Goal: Transaction & Acquisition: Book appointment/travel/reservation

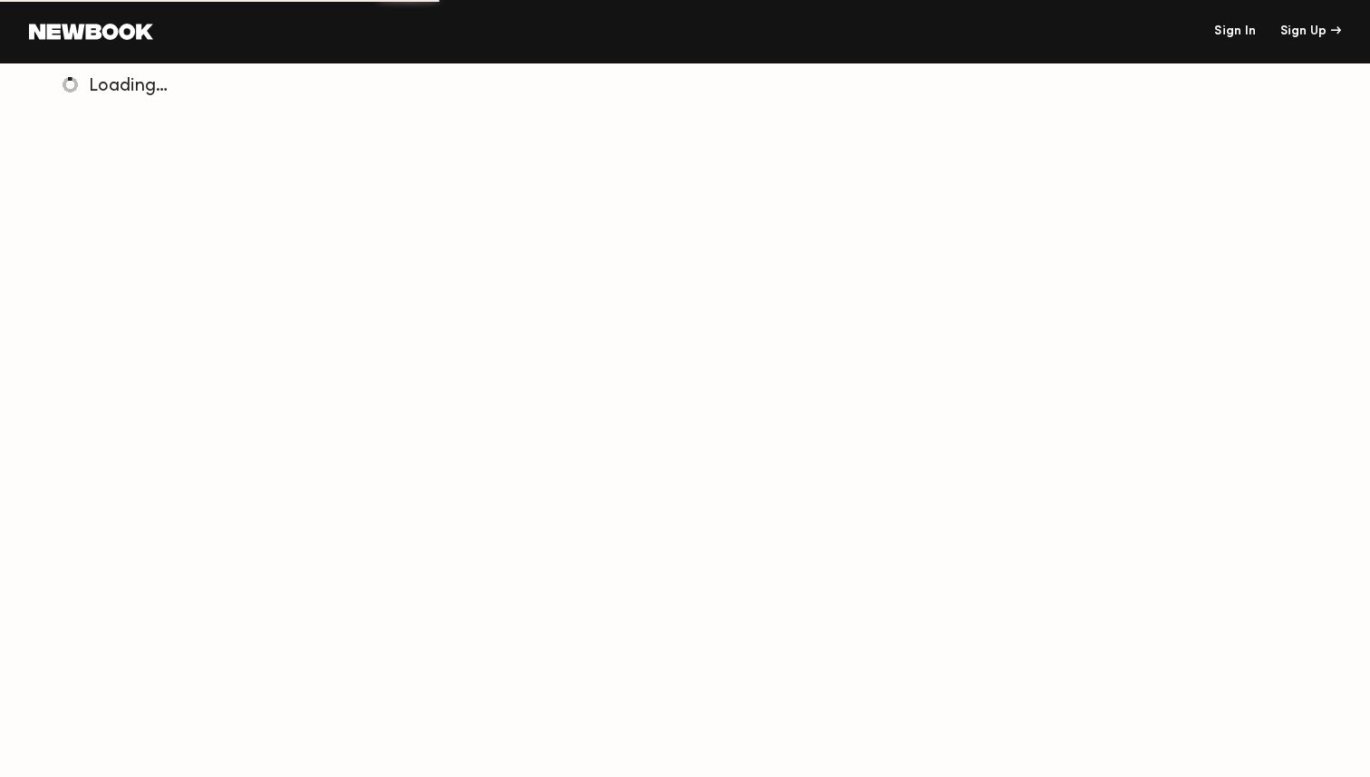
click at [1219, 37] on link "Sign In" at bounding box center [1236, 31] width 42 height 13
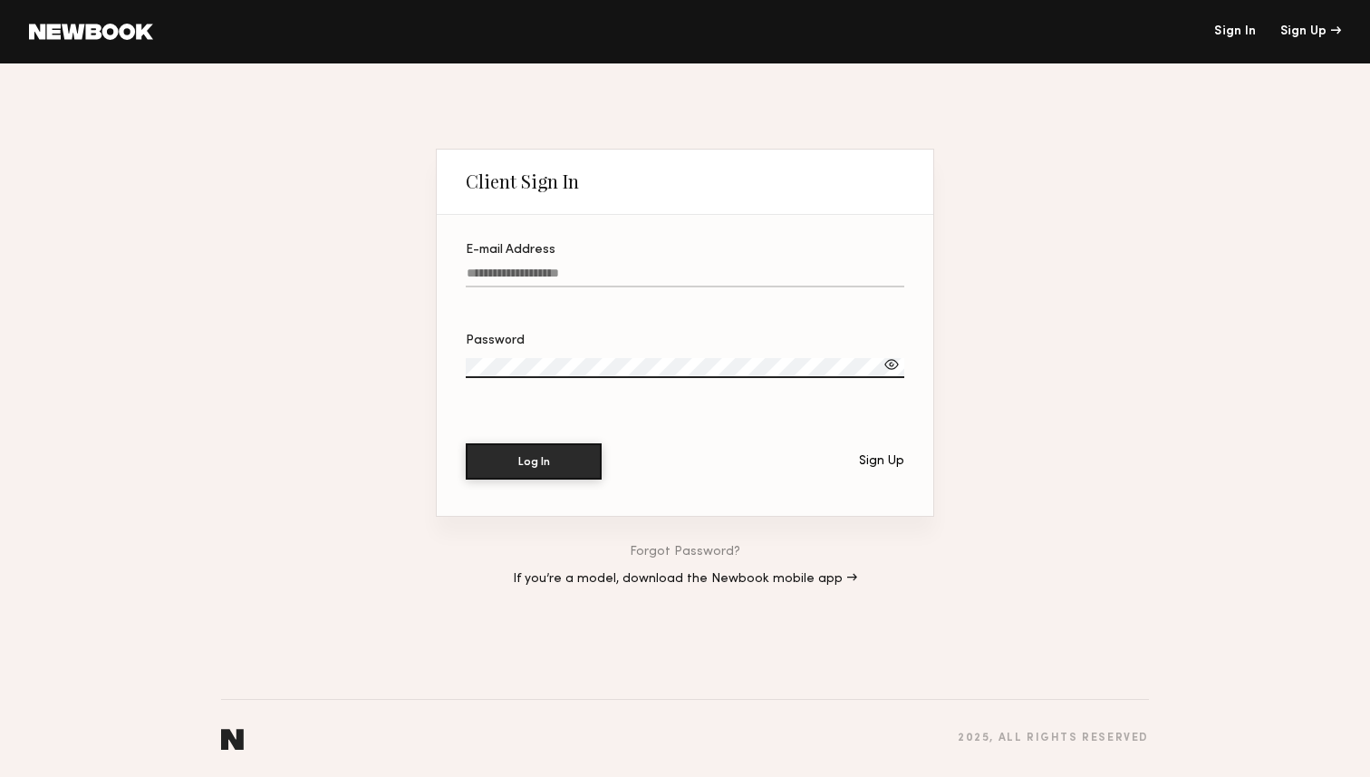
click at [634, 275] on input "E-mail Address" at bounding box center [685, 276] width 439 height 21
type input "**********"
click at [501, 508] on section "**********" at bounding box center [685, 365] width 497 height 301
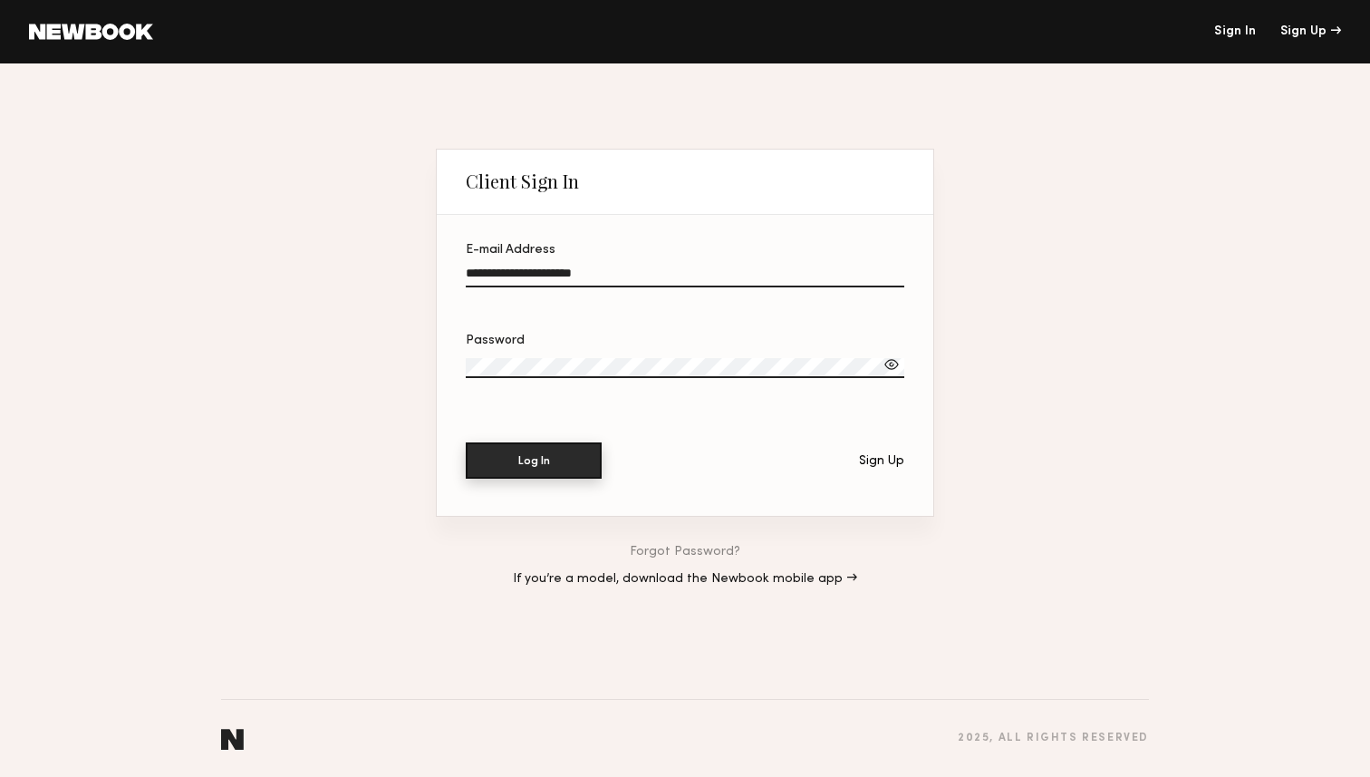
click at [540, 450] on button "Log In" at bounding box center [534, 460] width 136 height 36
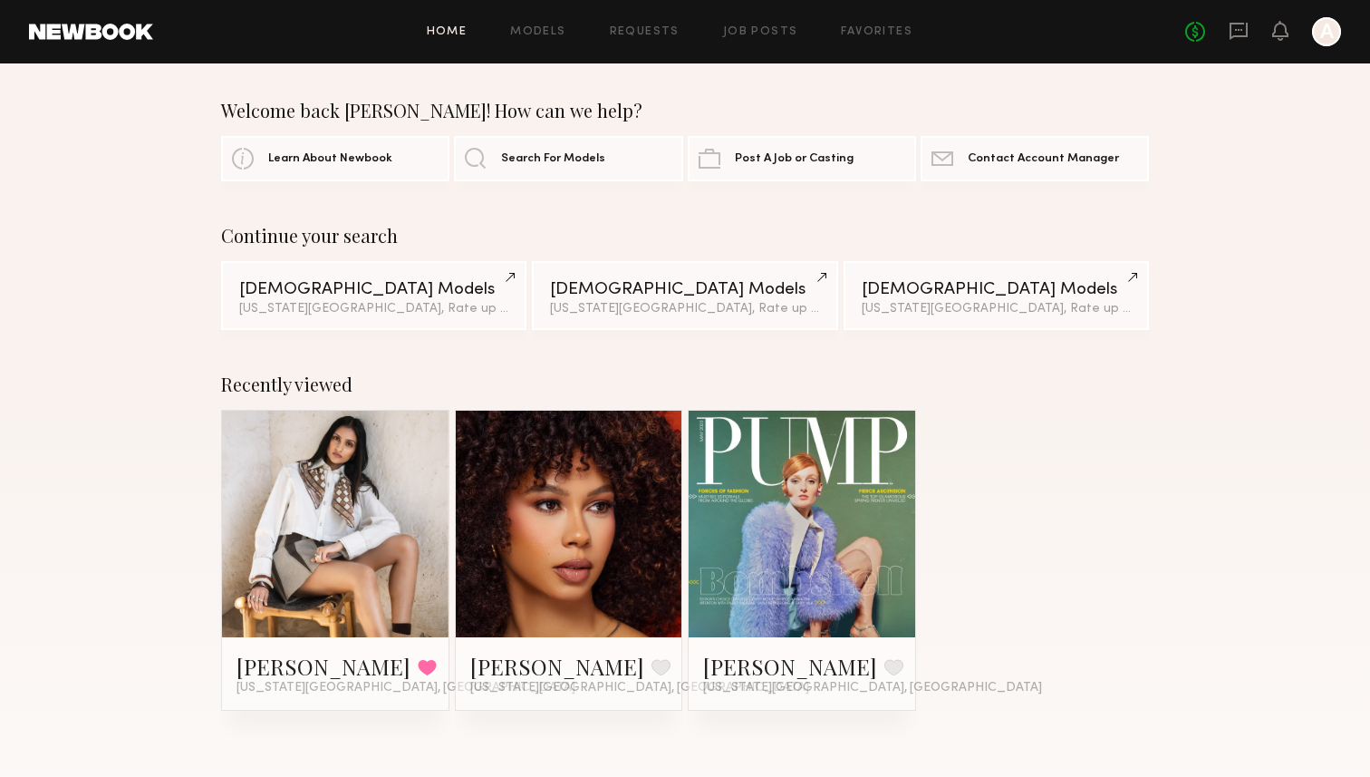
click at [335, 508] on link at bounding box center [335, 524] width 111 height 227
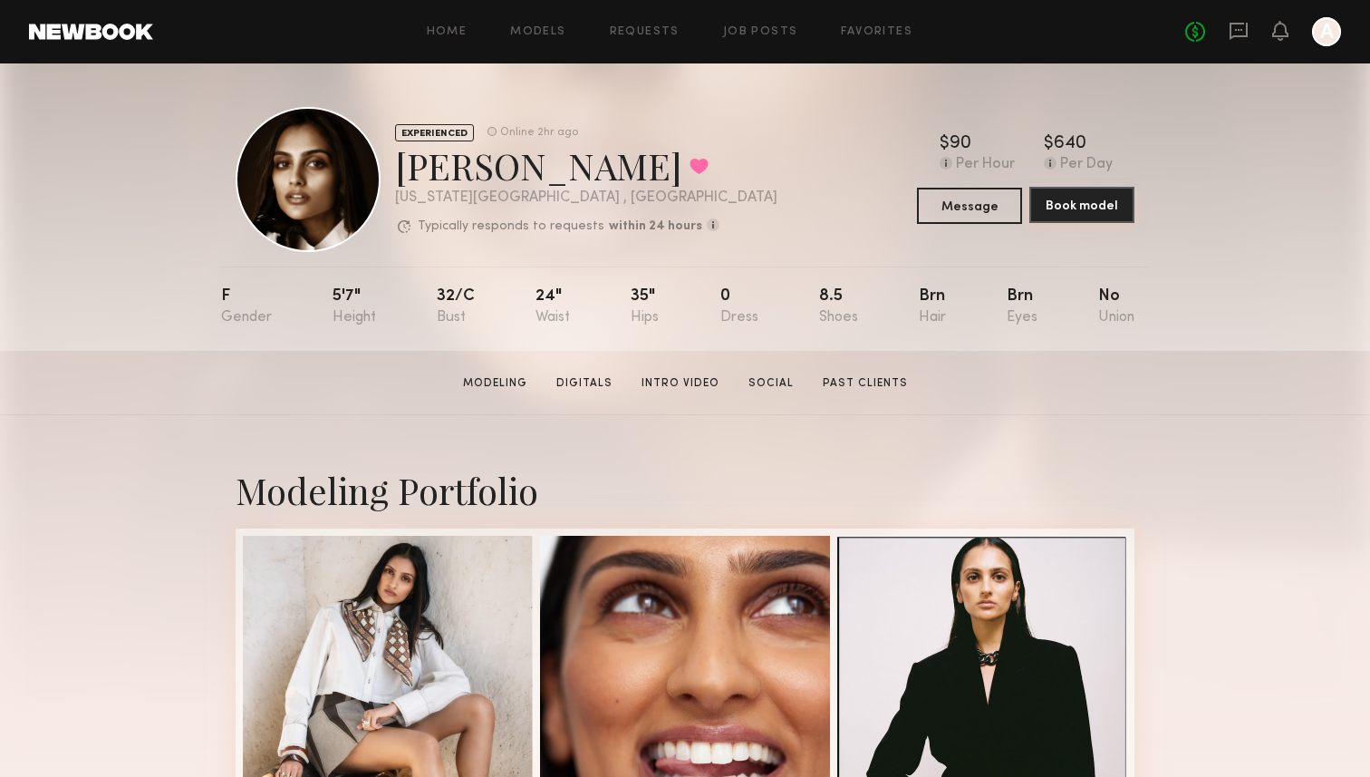
click at [1070, 206] on button "Book model" at bounding box center [1082, 205] width 105 height 36
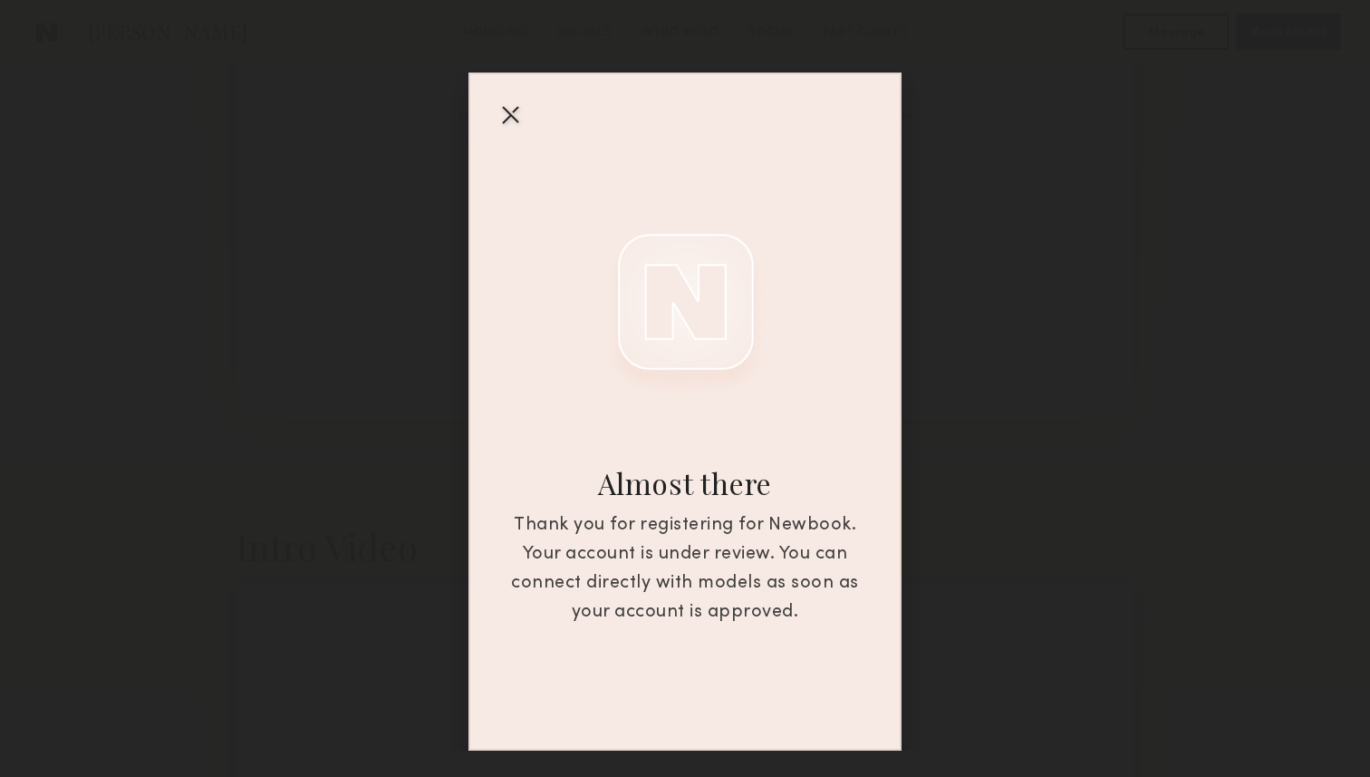
scroll to position [2140, 0]
click at [525, 123] on div "Almost there Thank you for registering for Newbook. Your account is under revie…" at bounding box center [685, 412] width 433 height 678
click at [513, 119] on div at bounding box center [510, 114] width 29 height 29
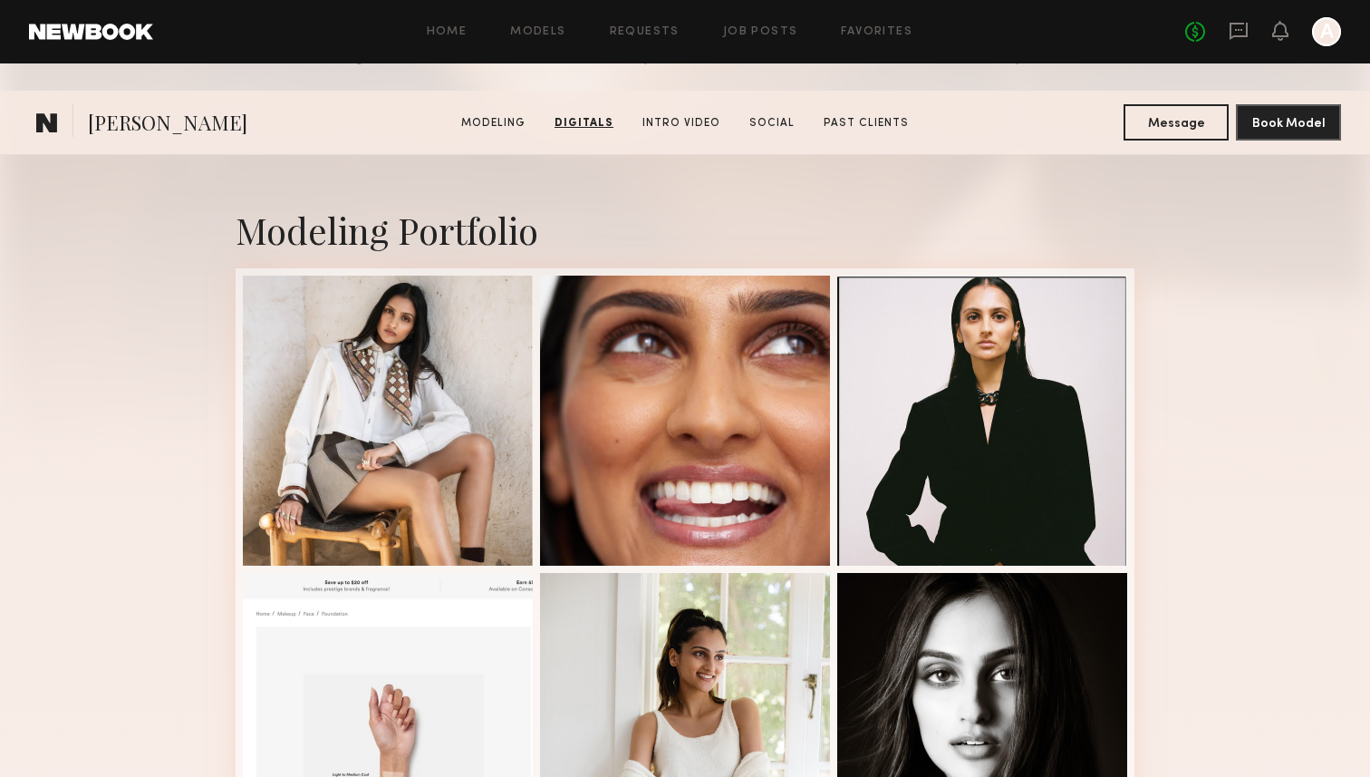
scroll to position [0, 0]
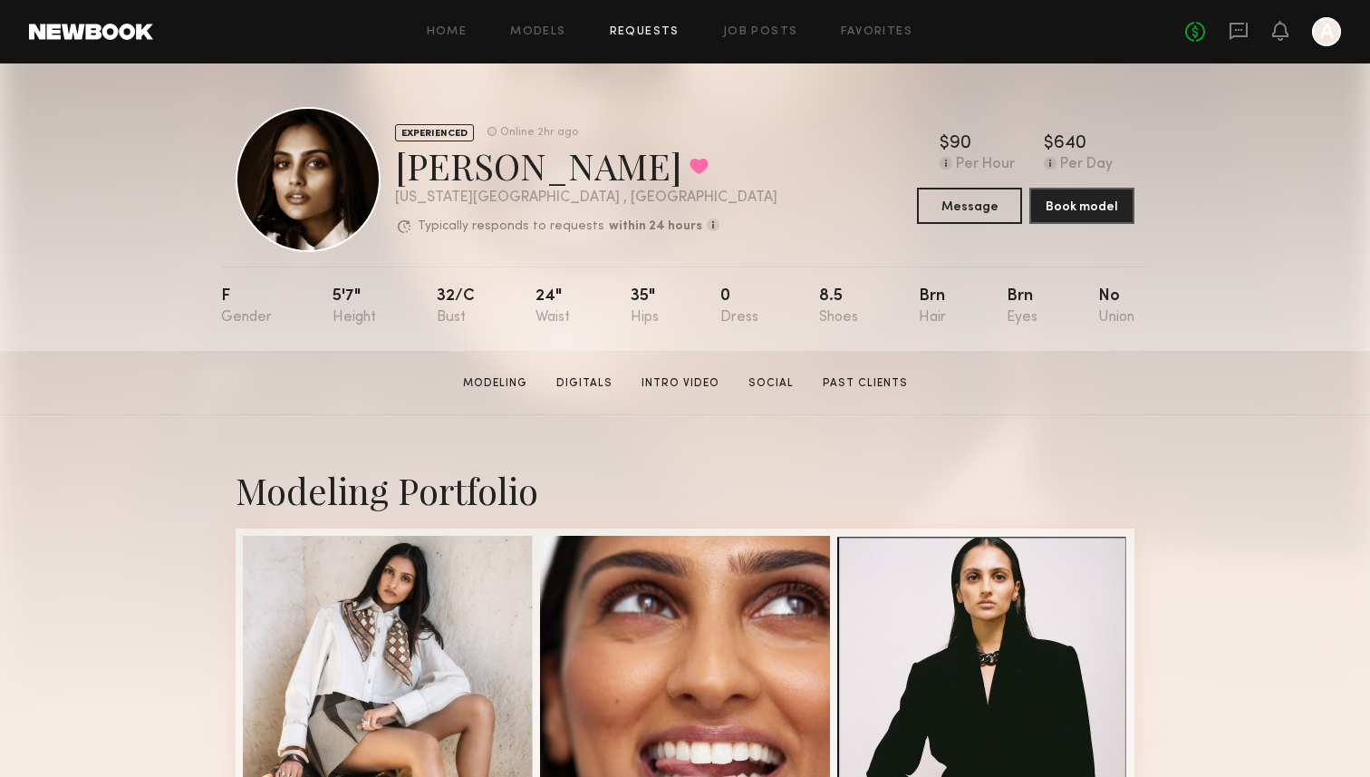
click at [643, 31] on link "Requests" at bounding box center [645, 32] width 70 height 12
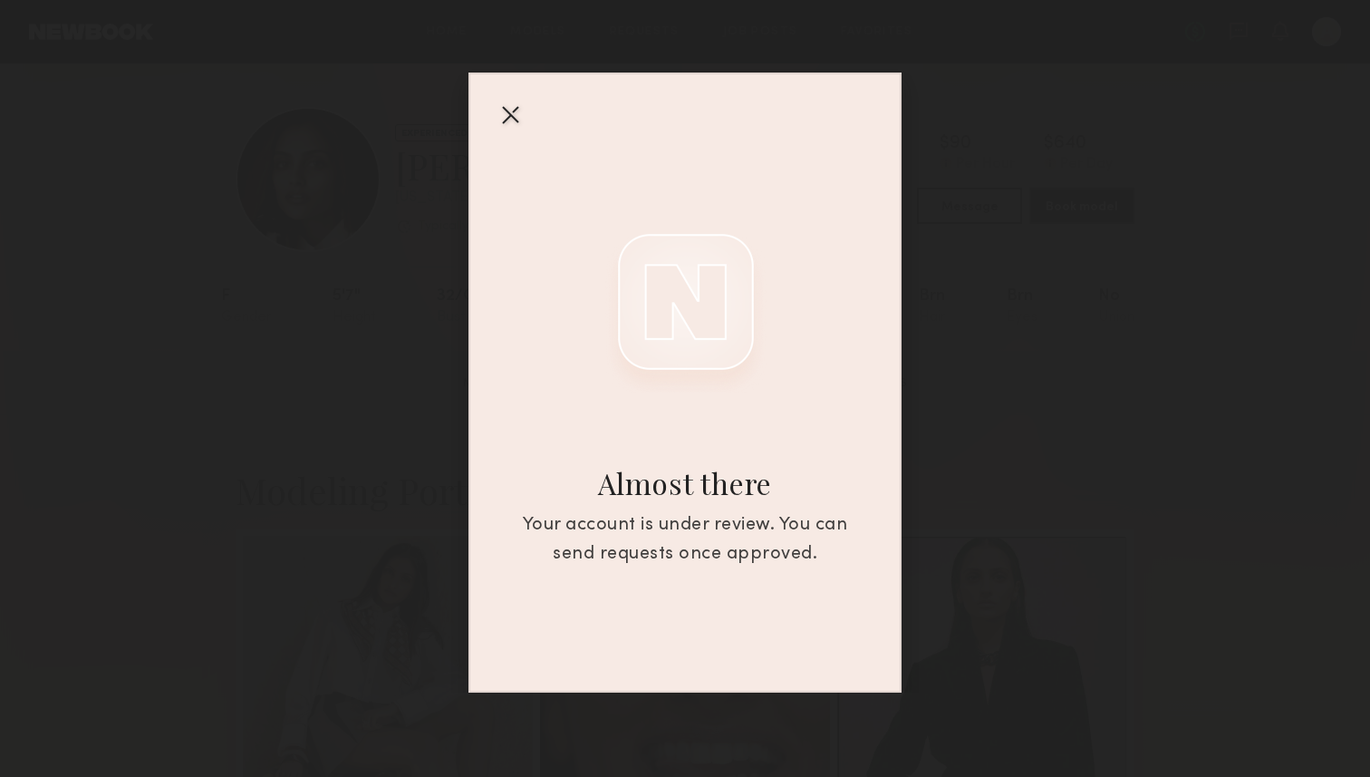
click at [494, 110] on div "Almost there Your account is under review. You can send requests once approved." at bounding box center [685, 383] width 433 height 620
click at [510, 110] on div at bounding box center [510, 114] width 29 height 29
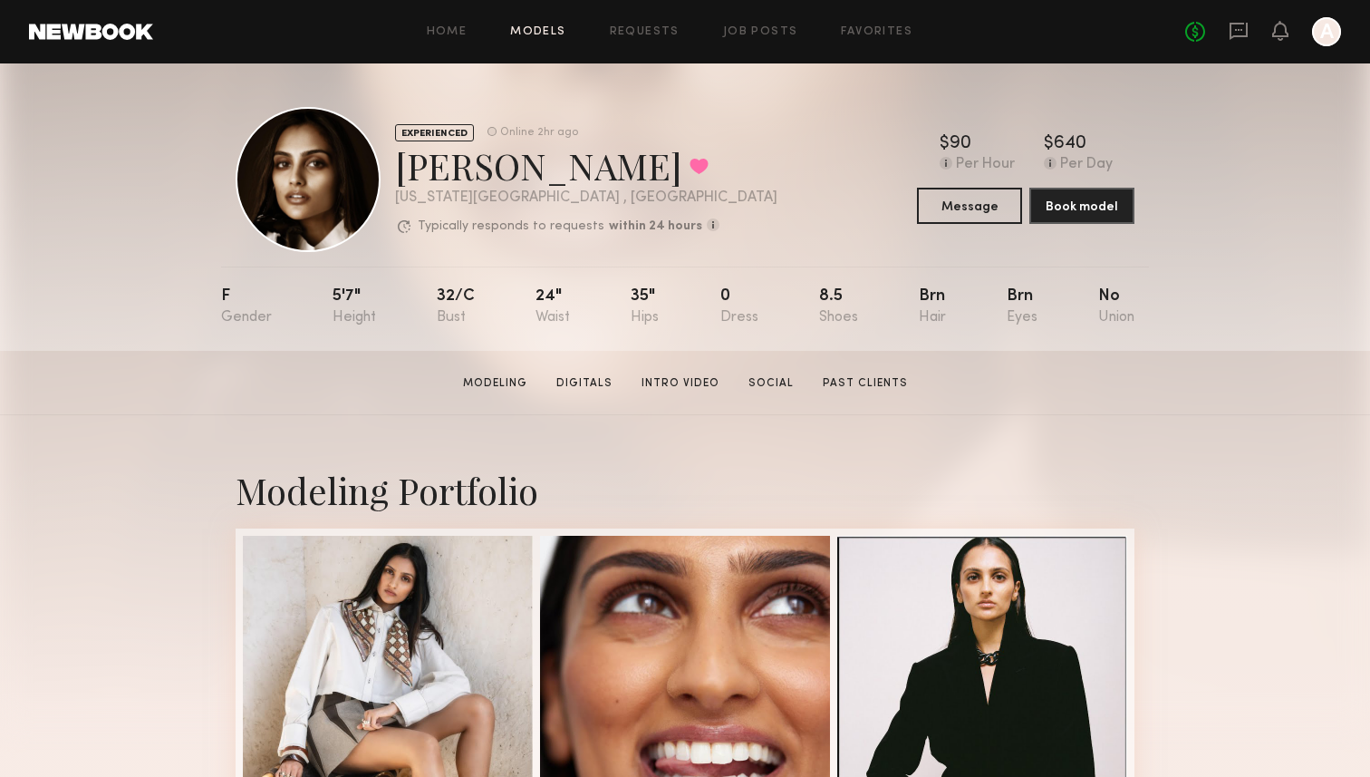
click at [550, 34] on link "Models" at bounding box center [537, 32] width 55 height 12
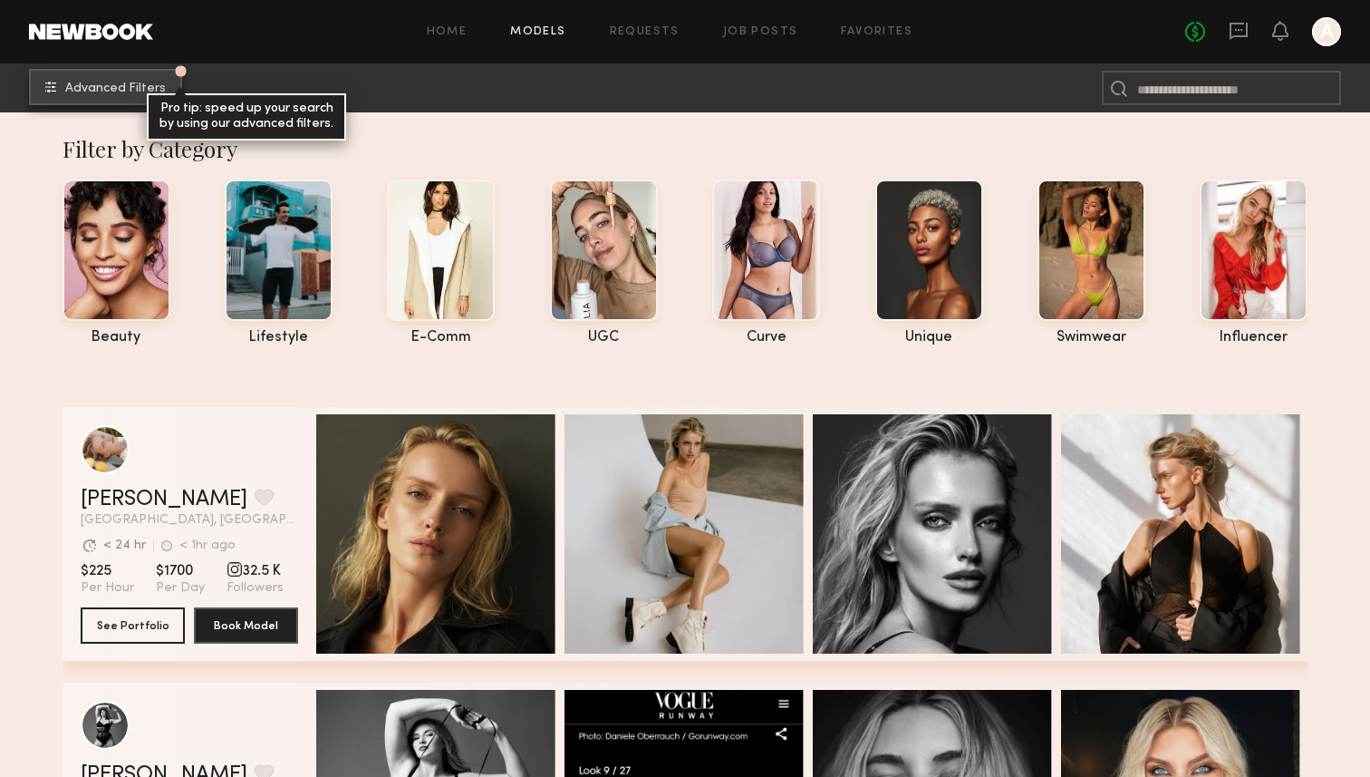
click at [131, 77] on button "Advanced Filters Pro tip: speed up your search by using our advanced filters." at bounding box center [105, 87] width 153 height 36
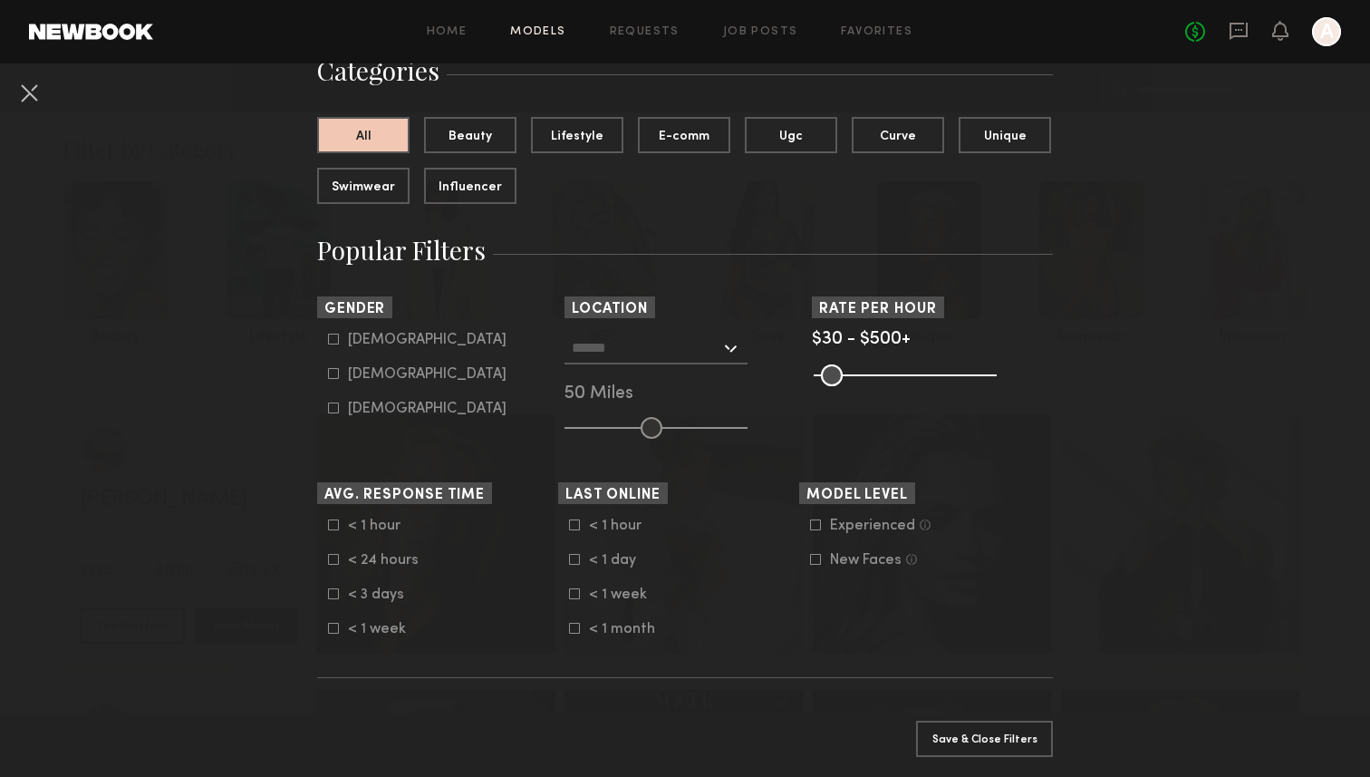
scroll to position [153, 0]
click at [381, 369] on common-framework-checkbox "[DEMOGRAPHIC_DATA]" at bounding box center [443, 376] width 230 height 16
click at [371, 382] on div "[DEMOGRAPHIC_DATA]" at bounding box center [427, 376] width 159 height 11
type input "**"
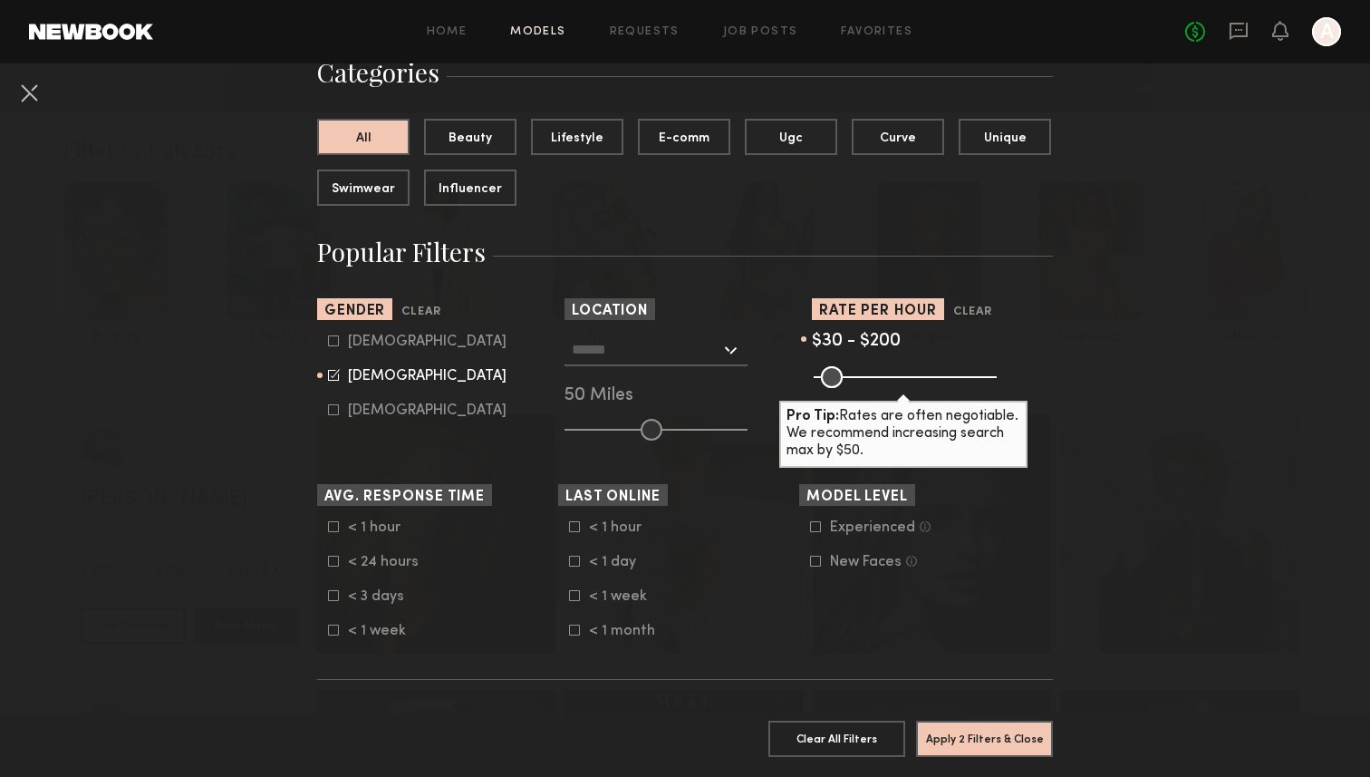
drag, startPoint x: 975, startPoint y: 378, endPoint x: 883, endPoint y: 380, distance: 92.5
type input "***"
click at [883, 380] on input "range" at bounding box center [905, 377] width 183 height 22
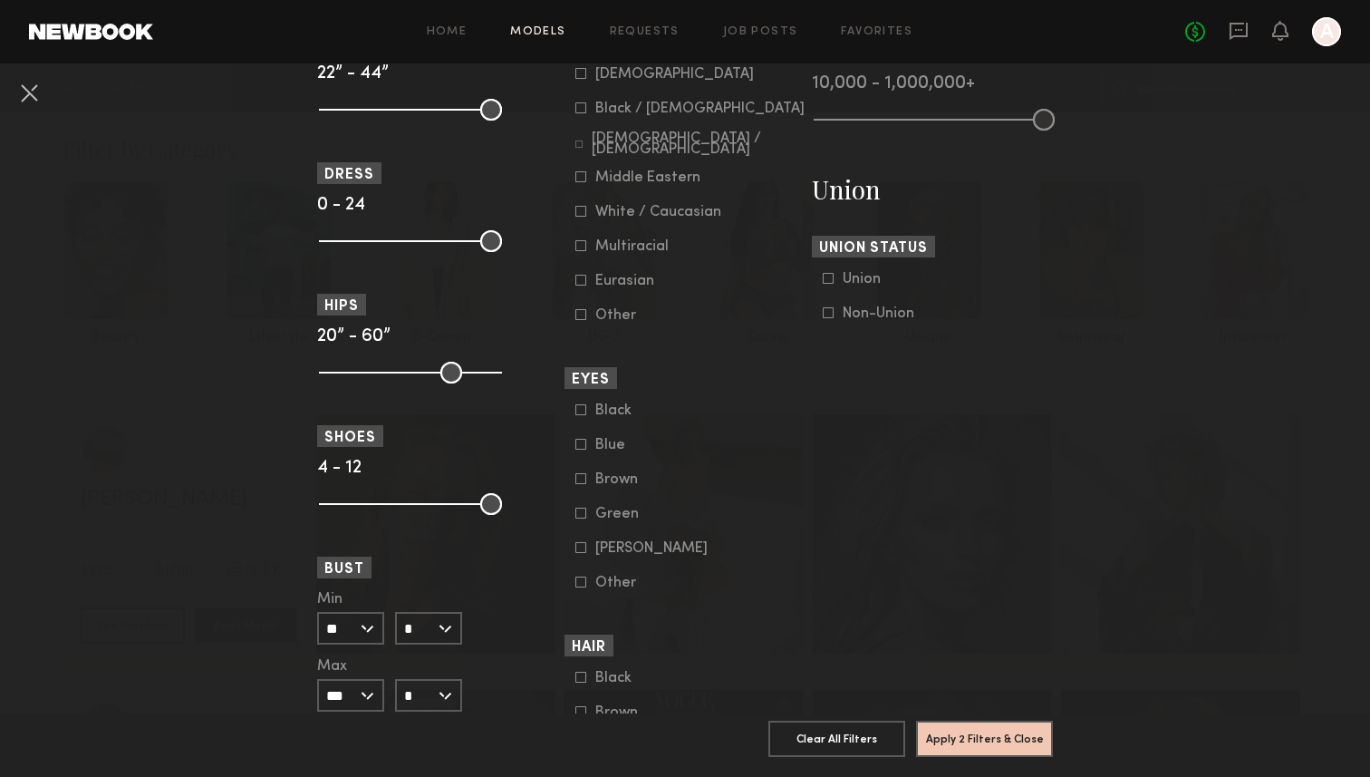
scroll to position [1041, 0]
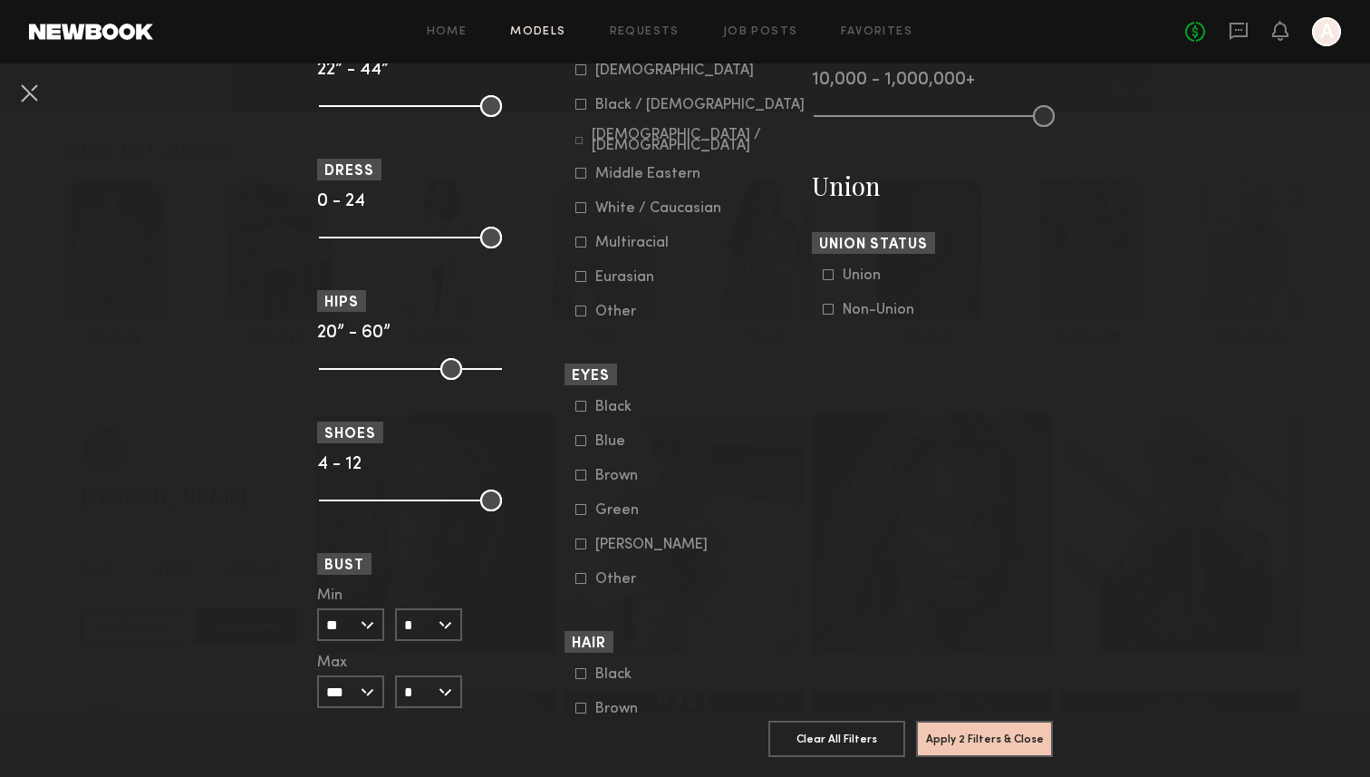
click at [887, 307] on div "Non-Union" at bounding box center [879, 310] width 72 height 11
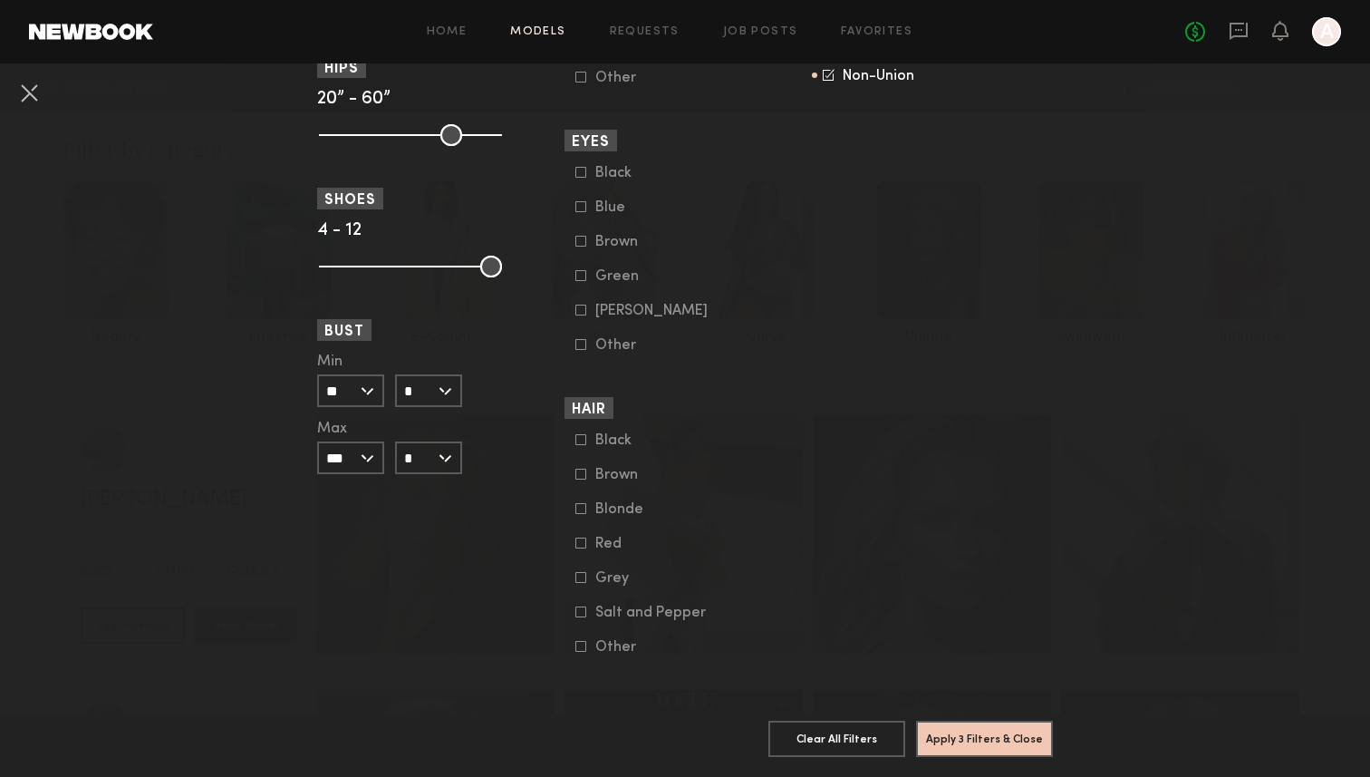
scroll to position [0, 0]
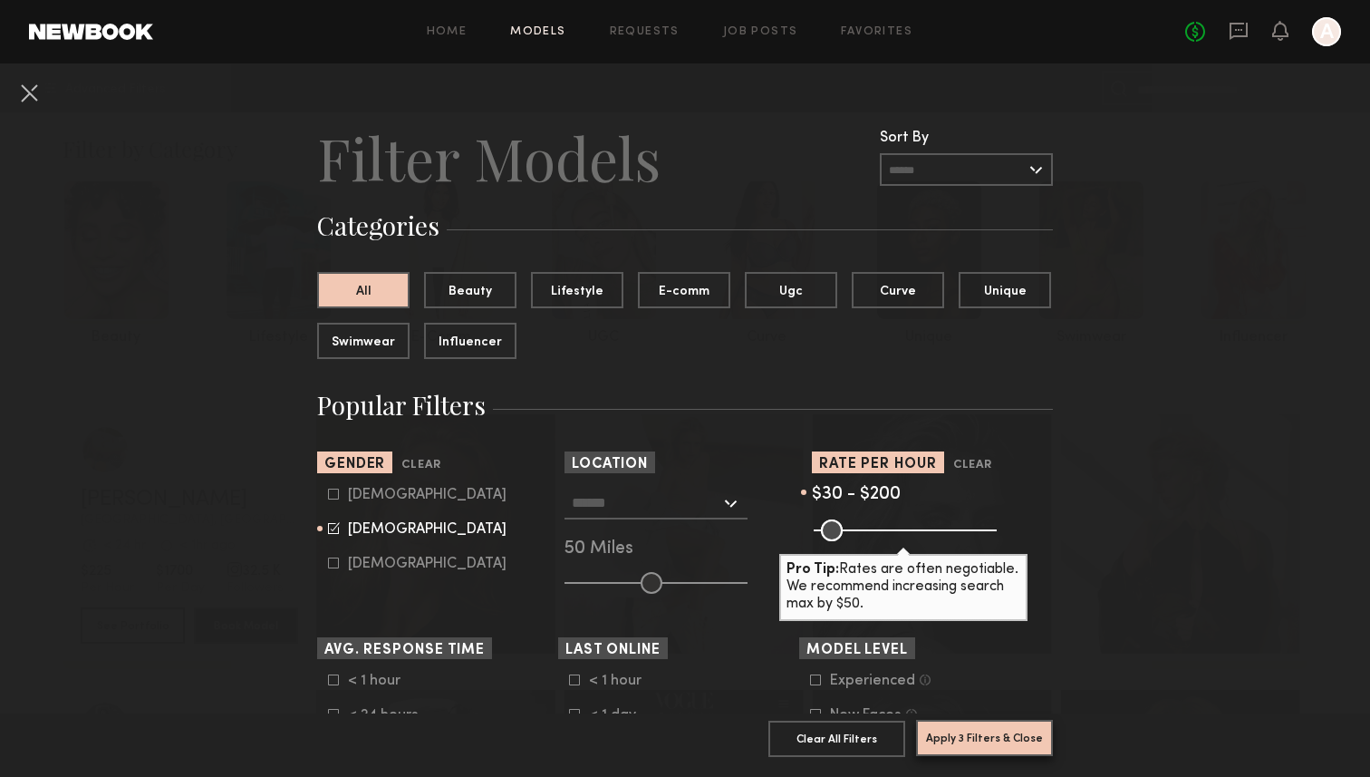
click at [989, 726] on button "Apply 3 Filters & Close" at bounding box center [984, 738] width 137 height 36
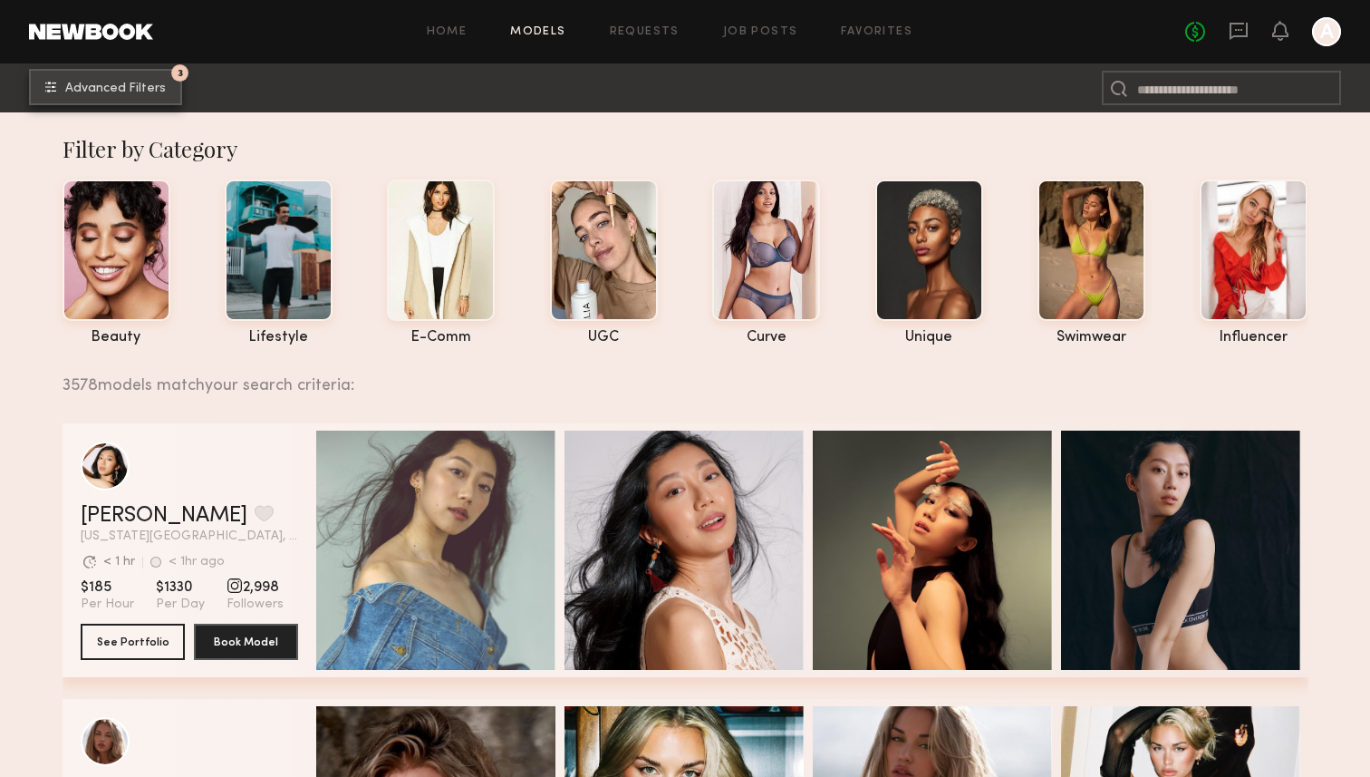
click at [153, 77] on button "3 Advanced Filters" at bounding box center [105, 87] width 153 height 36
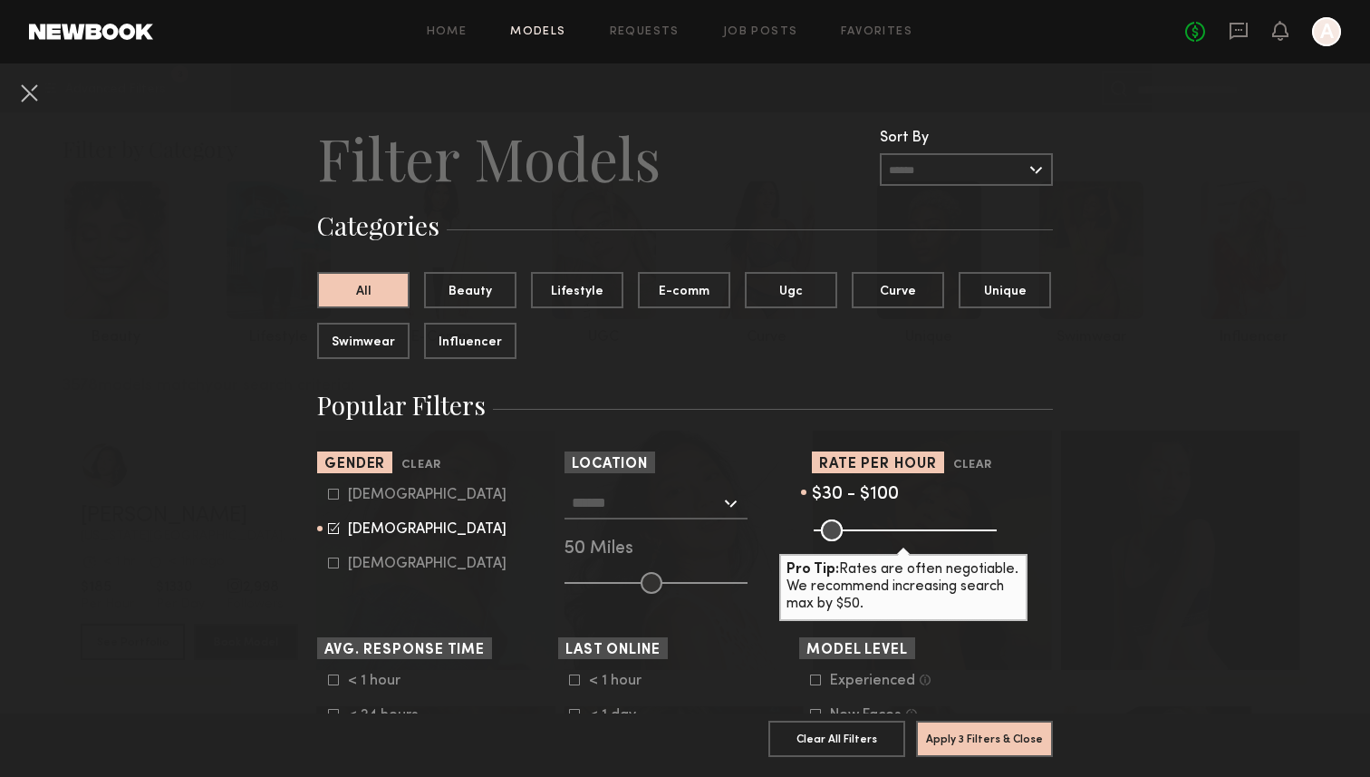
drag, startPoint x: 886, startPoint y: 531, endPoint x: 848, endPoint y: 531, distance: 37.2
type input "***"
click at [848, 531] on input "range" at bounding box center [905, 530] width 183 height 22
click at [950, 723] on button "Apply 3 Filters & Close" at bounding box center [984, 738] width 137 height 36
